Goal: Task Accomplishment & Management: Manage account settings

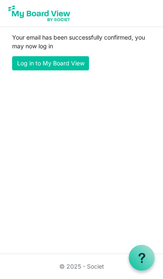
click at [38, 65] on link "Log in to My Board View" at bounding box center [50, 63] width 77 height 14
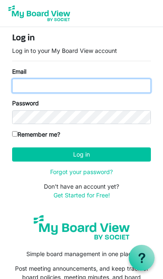
click at [27, 89] on input "Email" at bounding box center [81, 86] width 138 height 14
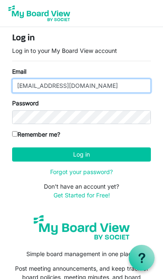
type input "[EMAIL_ADDRESS][DOMAIN_NAME]"
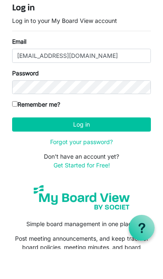
click at [10, 102] on div "Log in Log in to your My Board View account Email [EMAIL_ADDRESS][DOMAIN_NAME] …" at bounding box center [81, 119] width 151 height 173
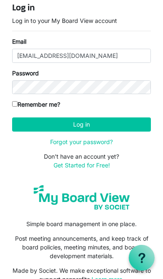
click at [35, 123] on button "Log in" at bounding box center [81, 125] width 138 height 14
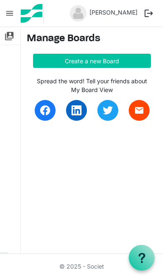
click at [7, 15] on span "menu" at bounding box center [10, 13] width 16 height 16
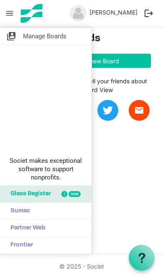
click at [149, 196] on div "switch_account Manage Boards Societ makes exceptional software to support nonpr…" at bounding box center [81, 140] width 163 height 226
click at [143, 198] on div "switch_account Manage Boards Societ makes exceptional software to support nonpr…" at bounding box center [81, 140] width 163 height 226
